Goal: Task Accomplishment & Management: Complete application form

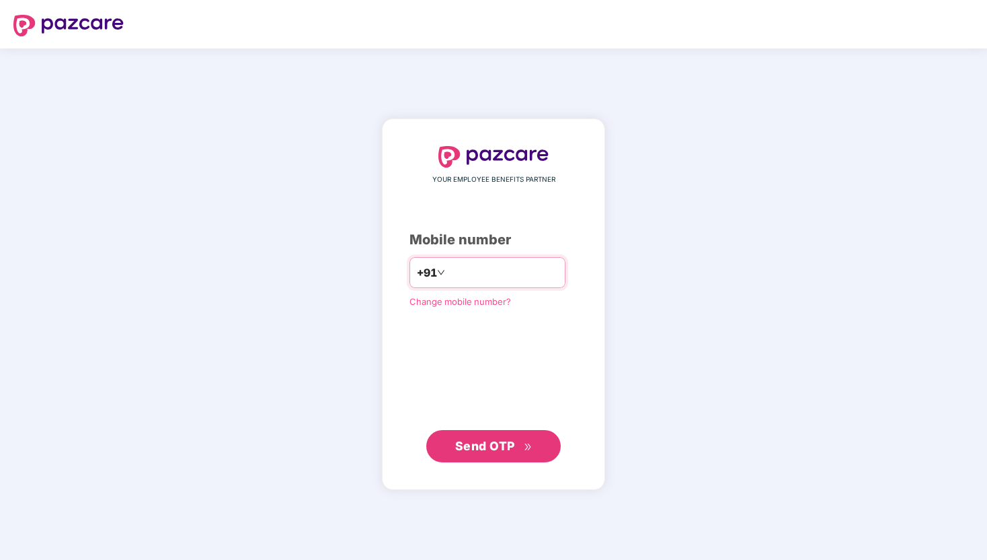
click at [491, 280] on input "number" at bounding box center [503, 273] width 110 height 22
type input "**********"
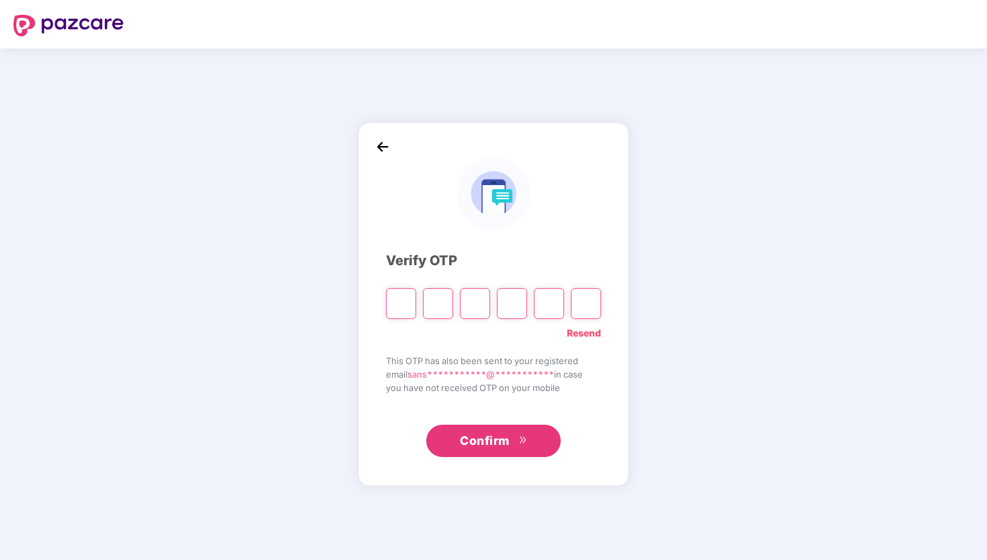
type input "*"
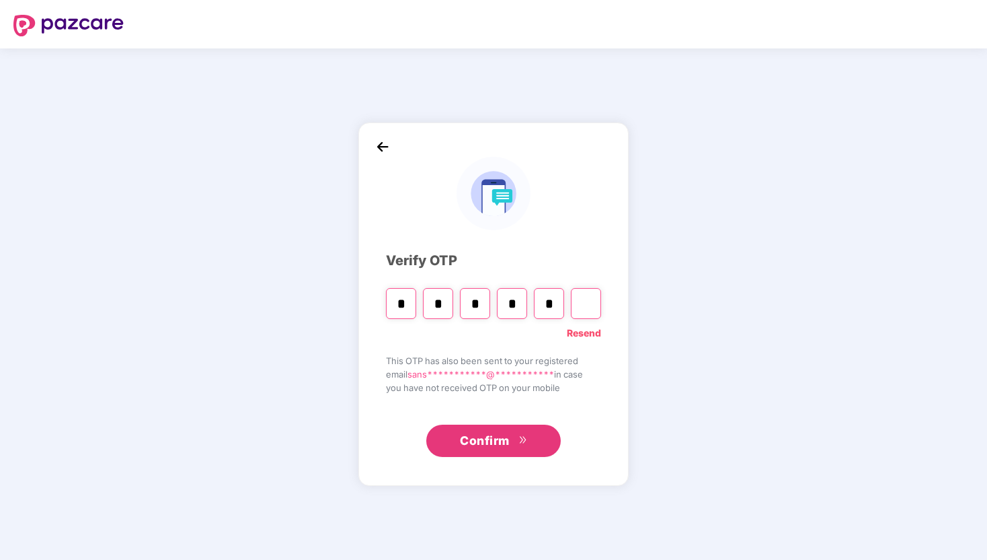
type input "*"
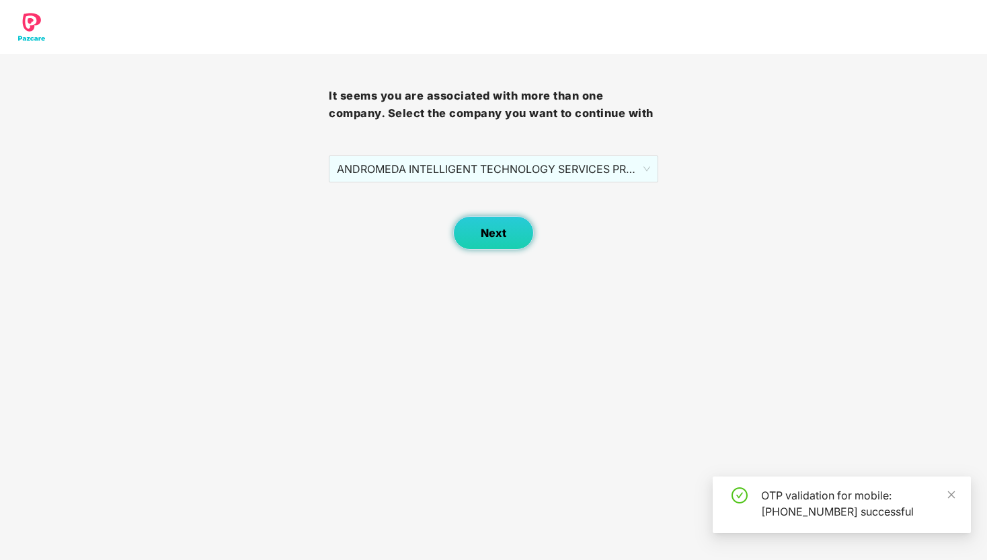
click at [487, 225] on button "Next" at bounding box center [493, 233] width 81 height 34
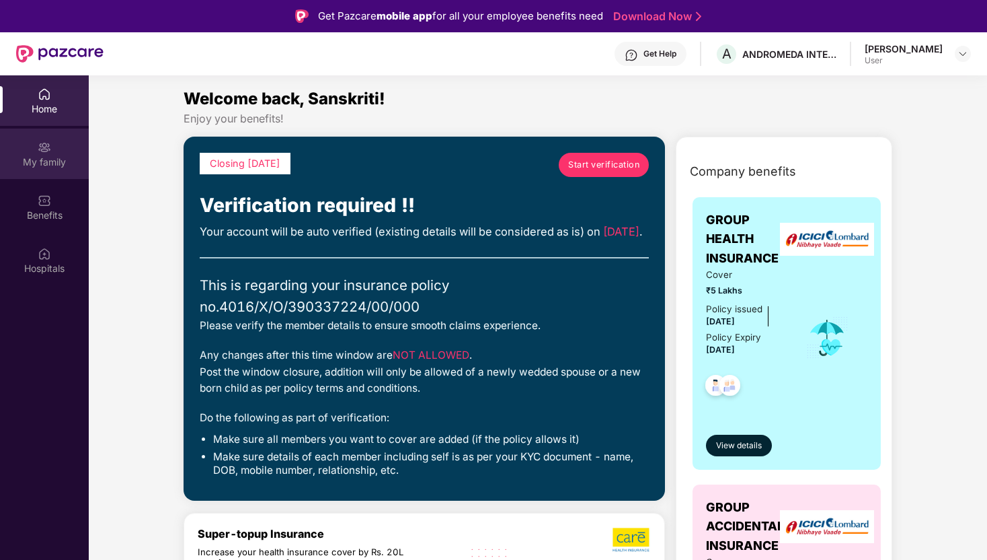
click at [56, 159] on div "My family" at bounding box center [44, 161] width 89 height 13
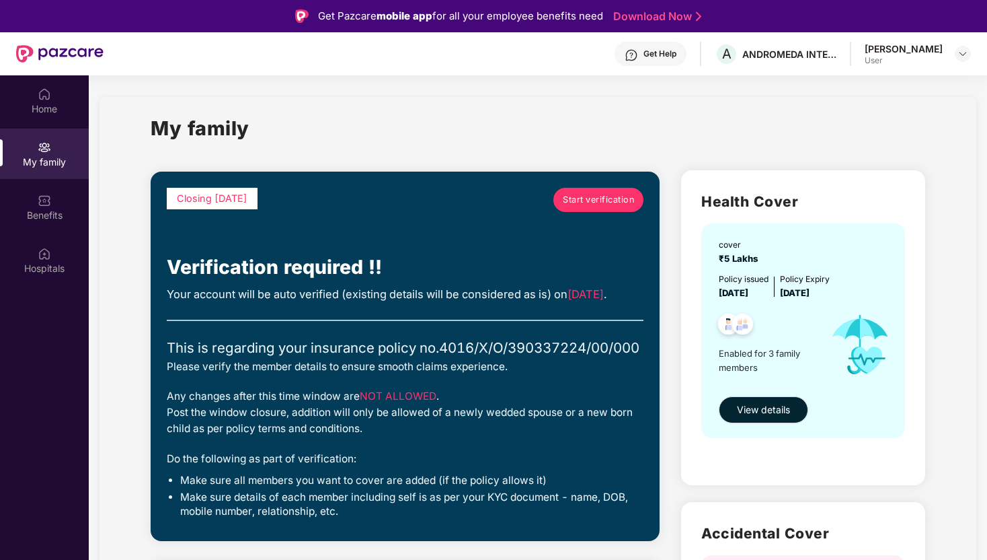
click at [599, 201] on span "Start verification" at bounding box center [598, 199] width 71 height 13
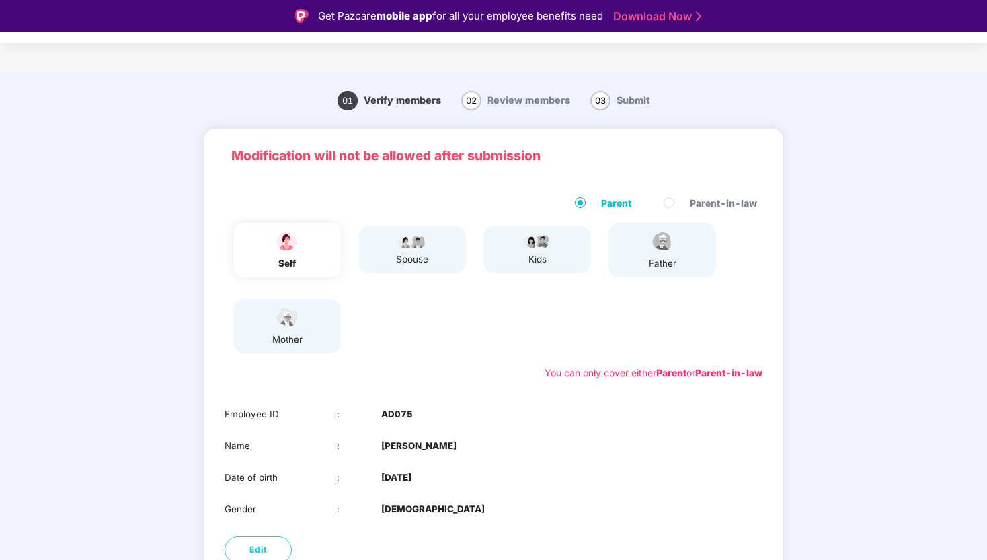
scroll to position [87, 0]
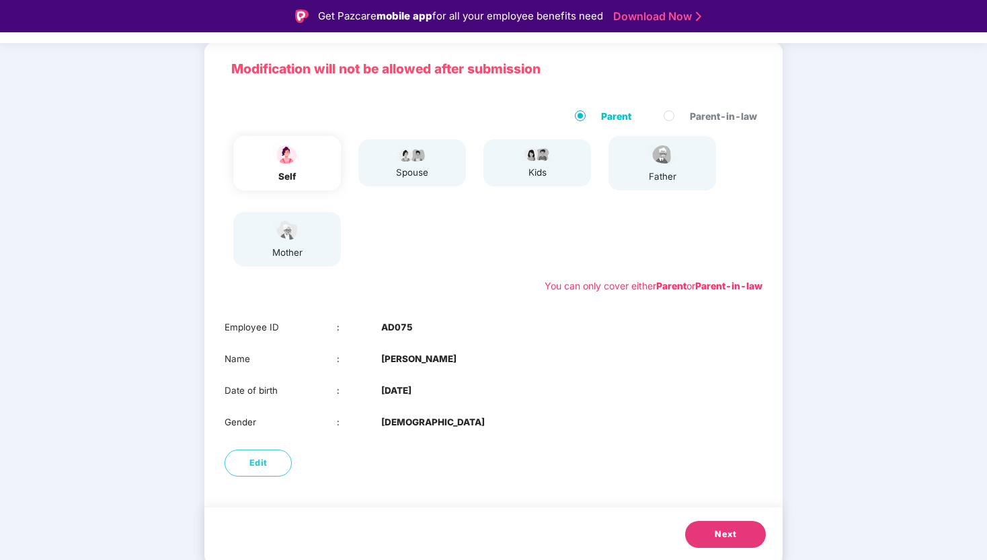
click at [309, 170] on div "self" at bounding box center [287, 163] width 108 height 54
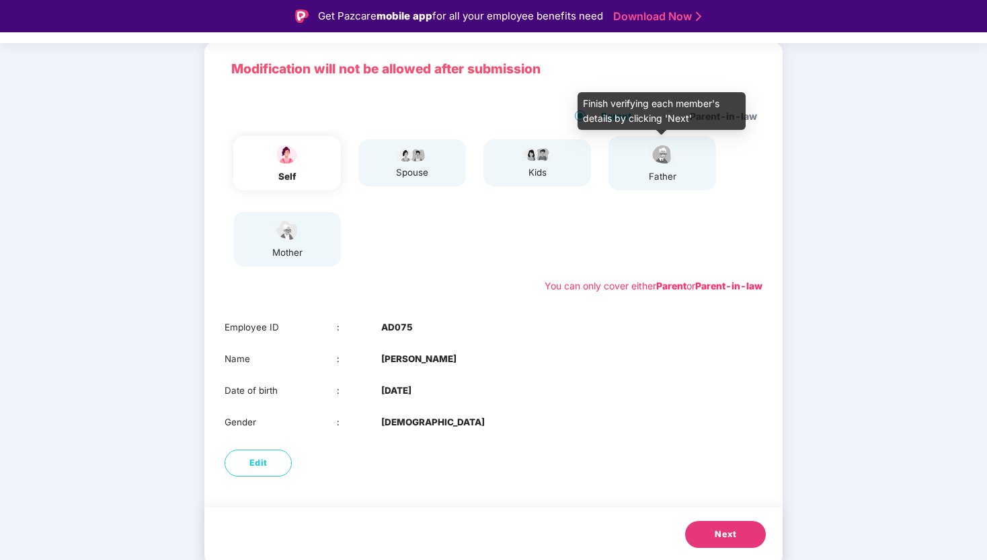
click at [649, 169] on div "father" at bounding box center [663, 176] width 34 height 14
click at [646, 166] on div "father" at bounding box center [663, 163] width 34 height 41
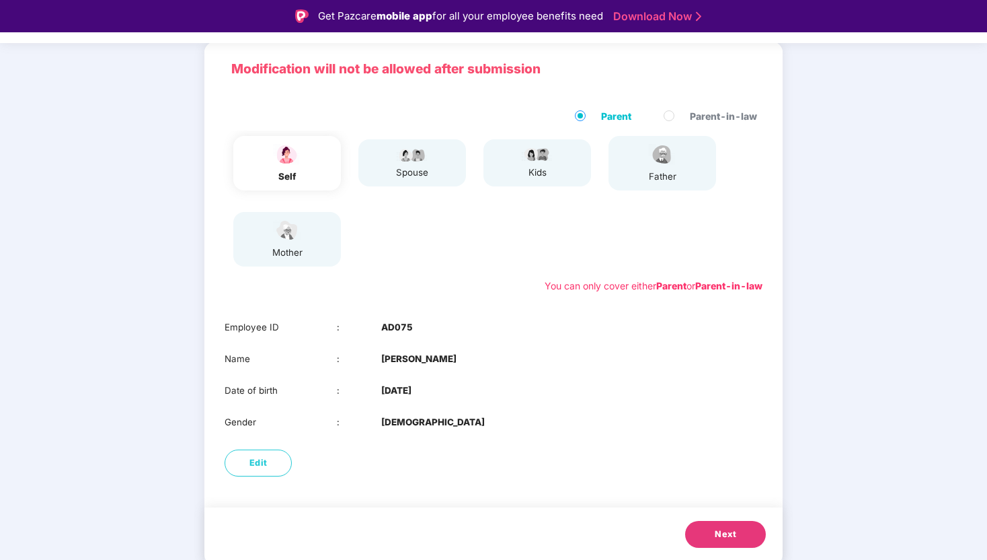
click at [730, 530] on span "Next" at bounding box center [726, 533] width 22 height 13
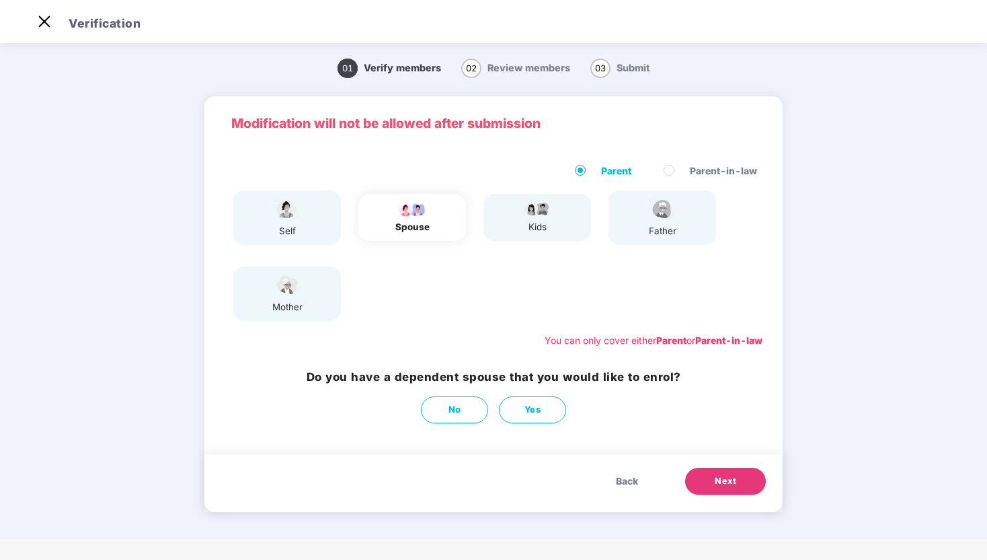
scroll to position [0, 0]
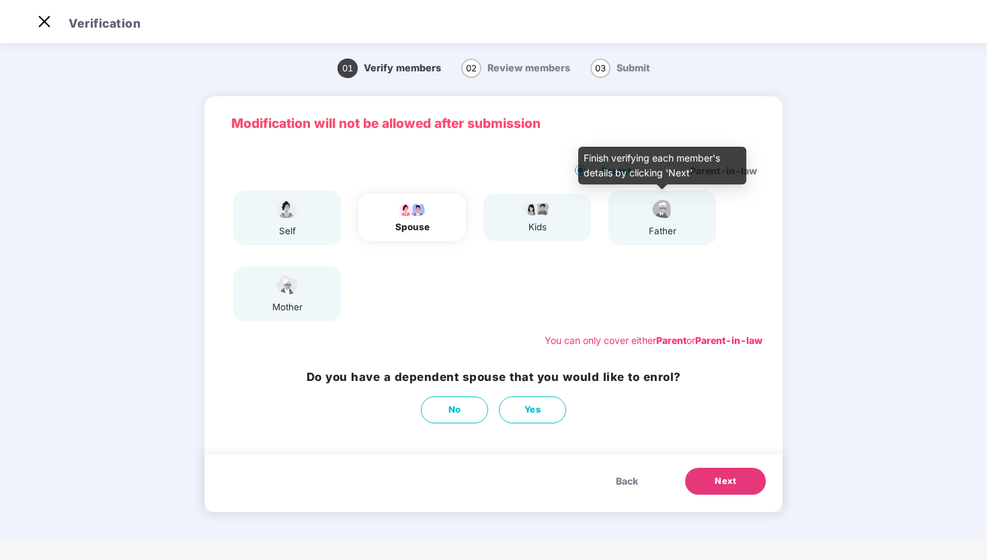
click at [650, 226] on div "father" at bounding box center [663, 231] width 34 height 14
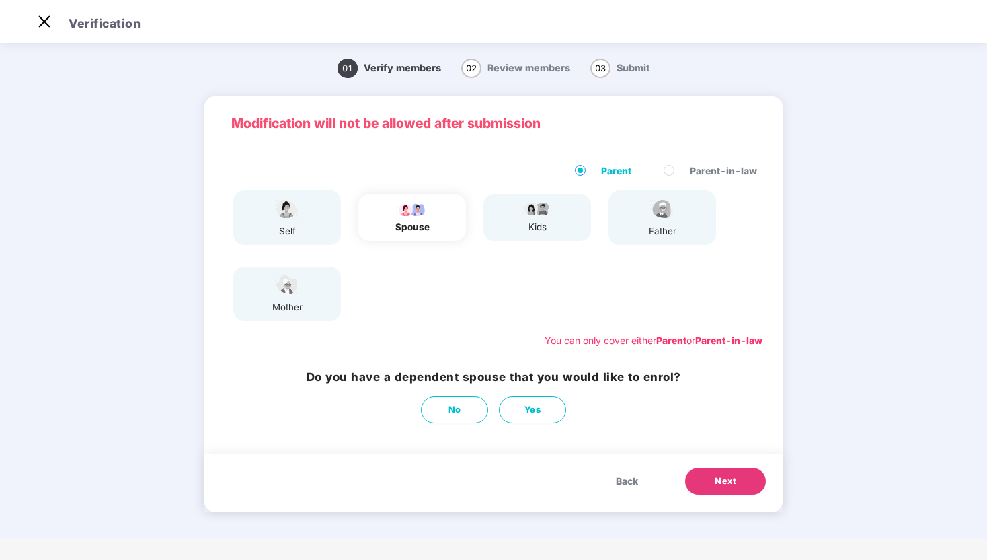
click at [629, 225] on div "father" at bounding box center [663, 217] width 108 height 54
click at [461, 409] on span "No" at bounding box center [455, 408] width 13 height 13
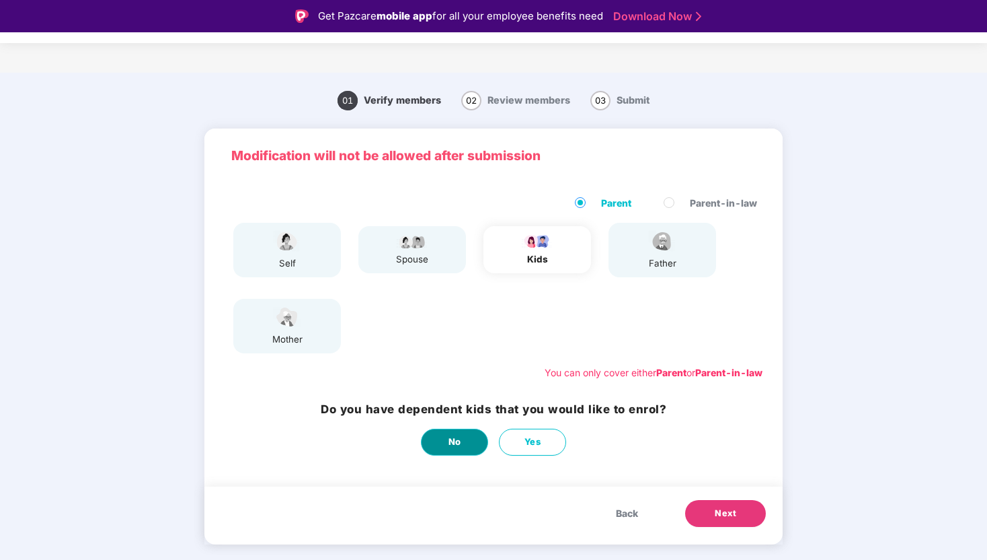
click at [458, 445] on span "No" at bounding box center [455, 441] width 13 height 13
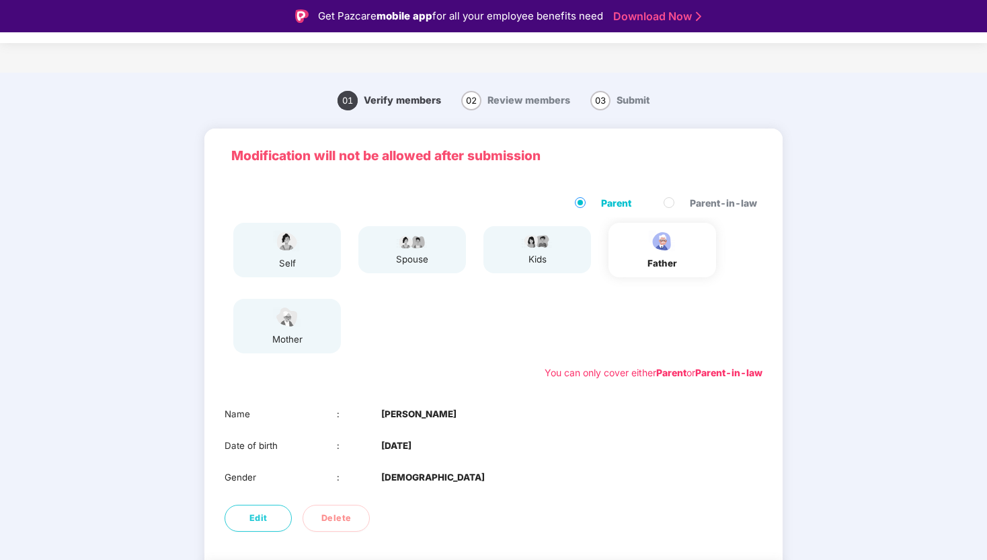
scroll to position [55, 0]
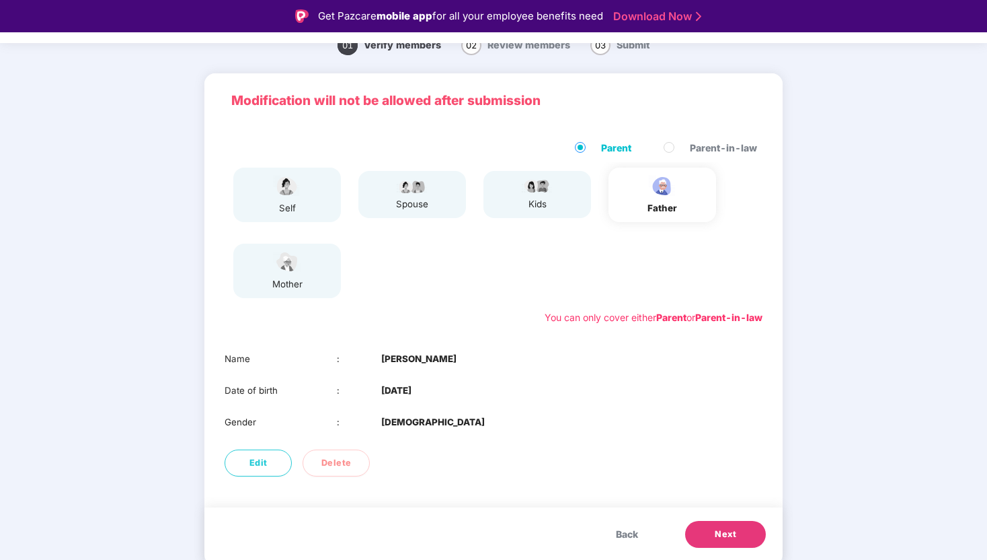
click at [739, 533] on button "Next" at bounding box center [725, 534] width 81 height 27
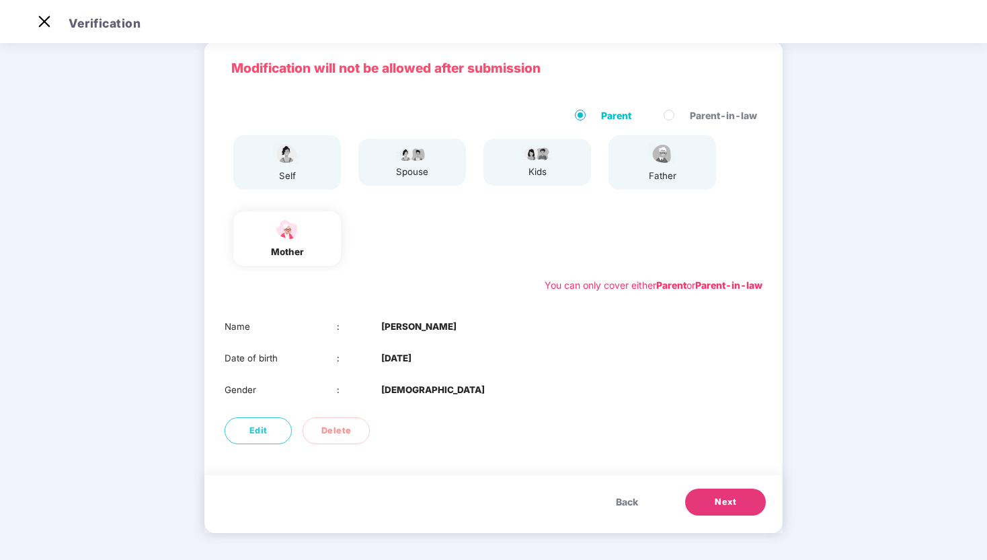
click at [733, 506] on span "Next" at bounding box center [726, 501] width 22 height 13
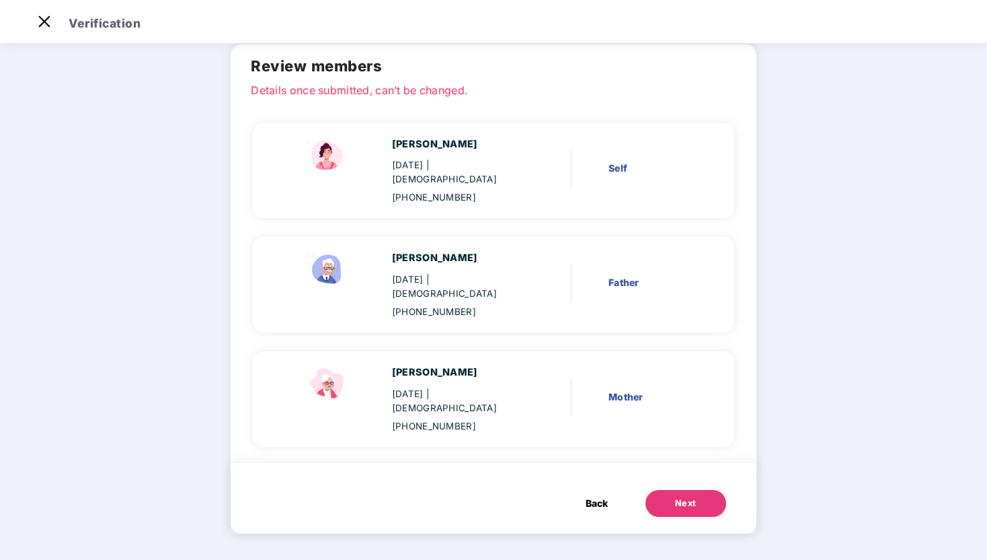
scroll to position [13, 0]
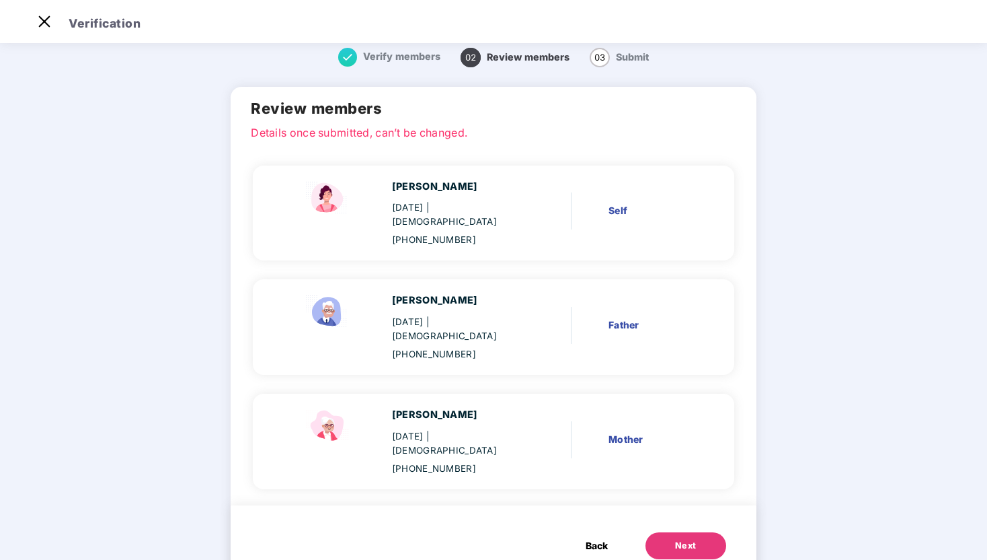
click at [681, 519] on div "Back Next" at bounding box center [647, 539] width 184 height 40
click at [681, 539] on div "Next" at bounding box center [686, 545] width 22 height 13
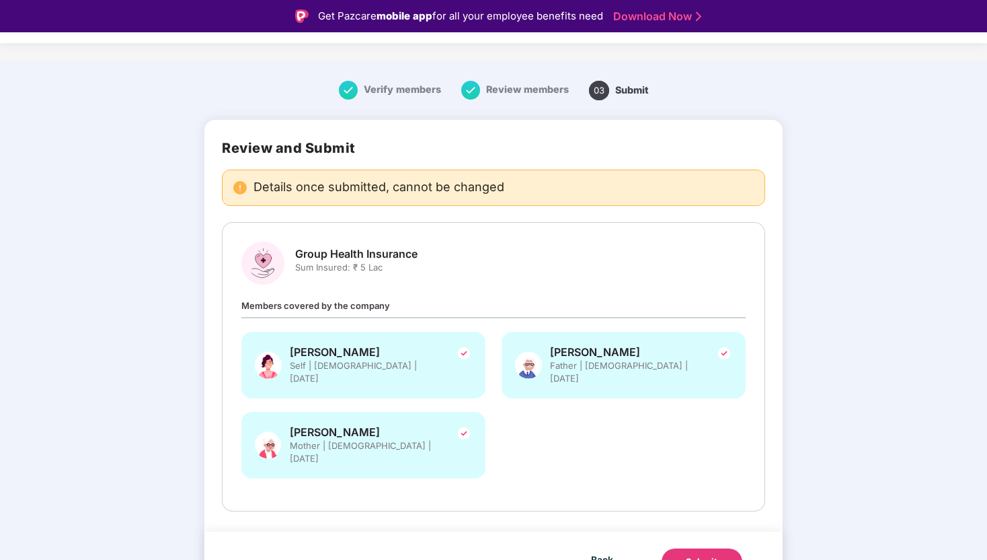
scroll to position [32, 0]
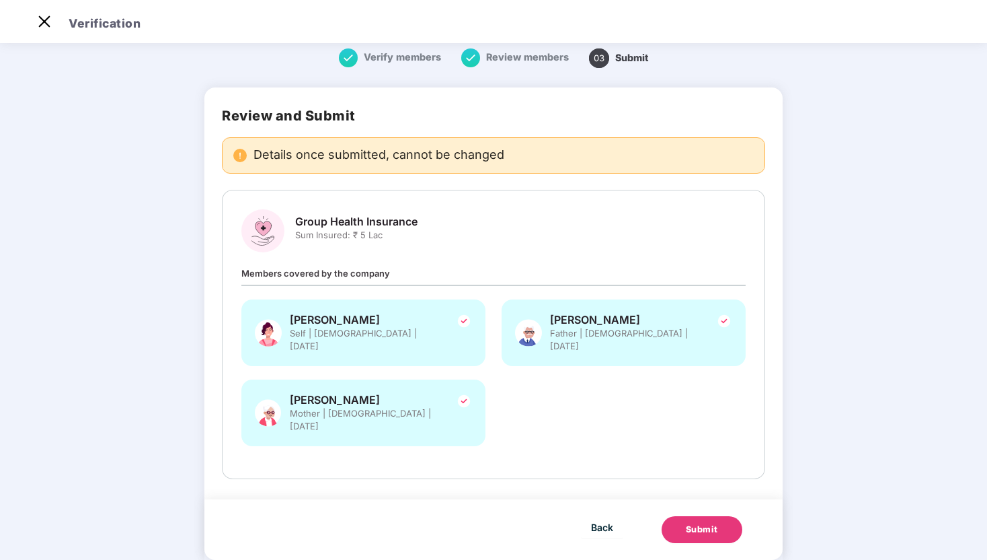
click at [708, 516] on button "Submit" at bounding box center [702, 529] width 81 height 27
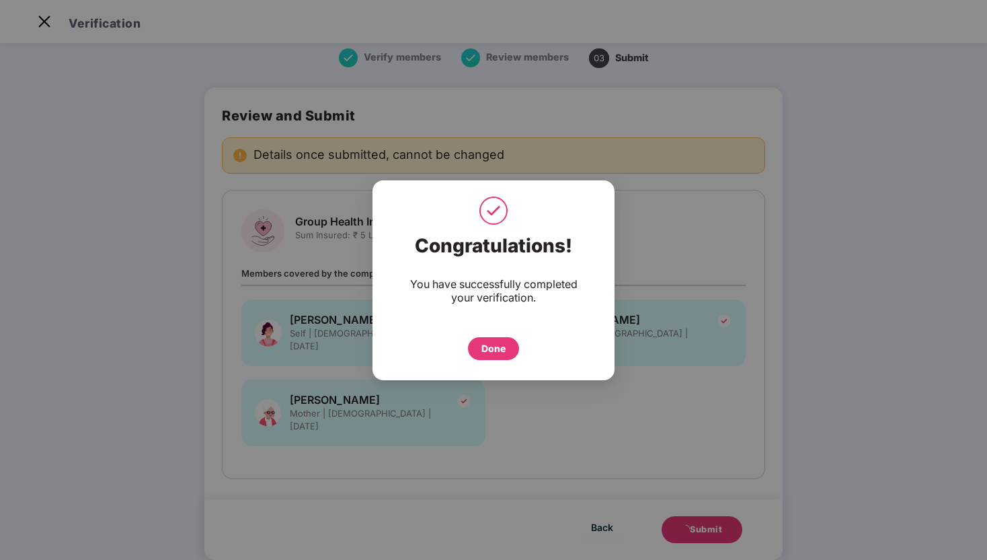
click at [503, 348] on div "Done" at bounding box center [494, 348] width 24 height 15
